Goal: Information Seeking & Learning: Learn about a topic

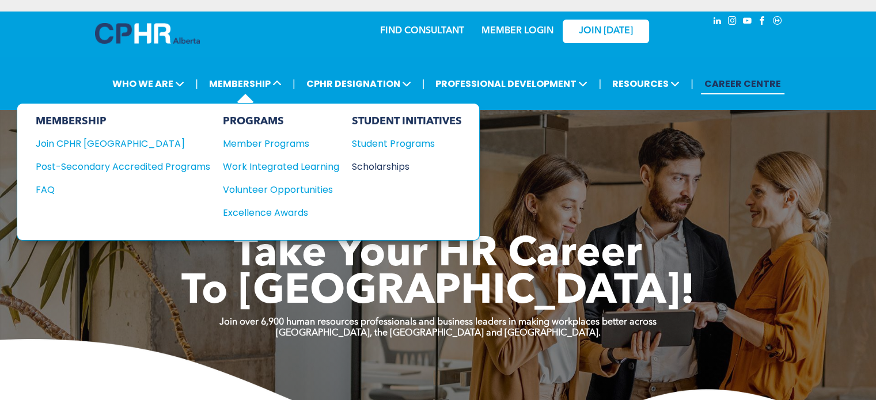
click at [390, 165] on div "Scholarships" at bounding box center [401, 166] width 99 height 14
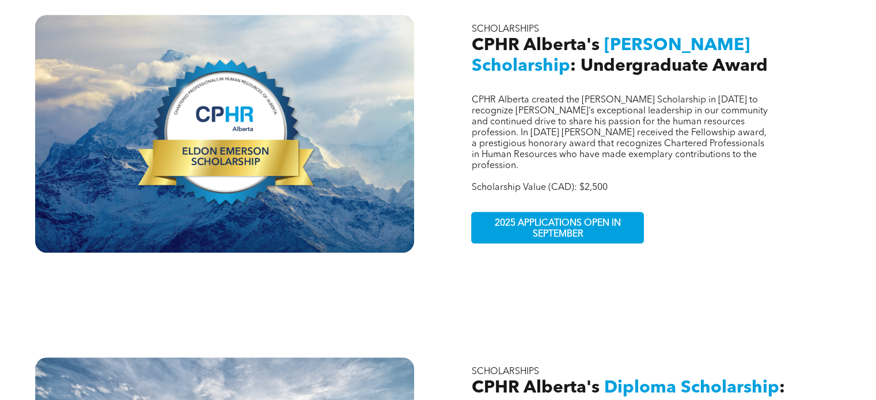
scroll to position [442, 0]
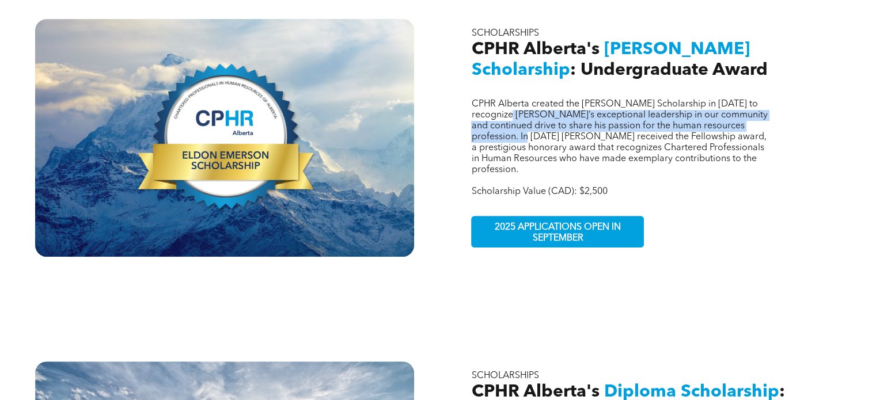
drag, startPoint x: 518, startPoint y: 102, endPoint x: 571, endPoint y: 127, distance: 59.2
click at [571, 127] on span "CPHR Alberta created the [PERSON_NAME] Scholarship in [DATE] to recognize [PERS…" at bounding box center [619, 137] width 296 height 75
drag, startPoint x: 571, startPoint y: 127, endPoint x: 528, endPoint y: 105, distance: 47.9
click at [528, 105] on span "CPHR Alberta created the [PERSON_NAME] Scholarship in [DATE] to recognize [PERS…" at bounding box center [619, 137] width 296 height 75
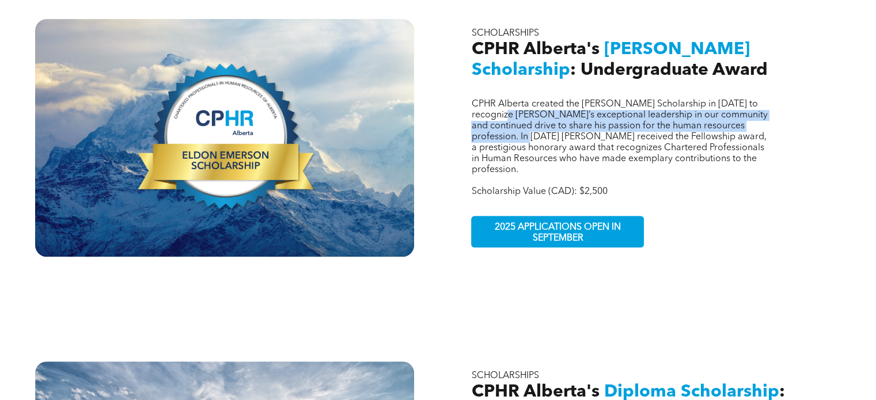
click at [528, 105] on span "CPHR Alberta created the [PERSON_NAME] Scholarship in [DATE] to recognize [PERS…" at bounding box center [619, 137] width 296 height 75
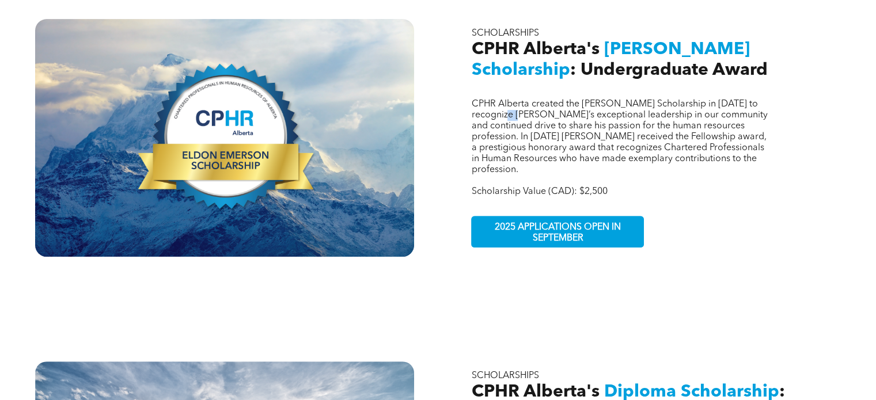
drag, startPoint x: 528, startPoint y: 105, endPoint x: 507, endPoint y: 101, distance: 22.4
click at [507, 101] on span "CPHR Alberta created the [PERSON_NAME] Scholarship in [DATE] to recognize [PERS…" at bounding box center [619, 137] width 296 height 75
